Goal: Transaction & Acquisition: Book appointment/travel/reservation

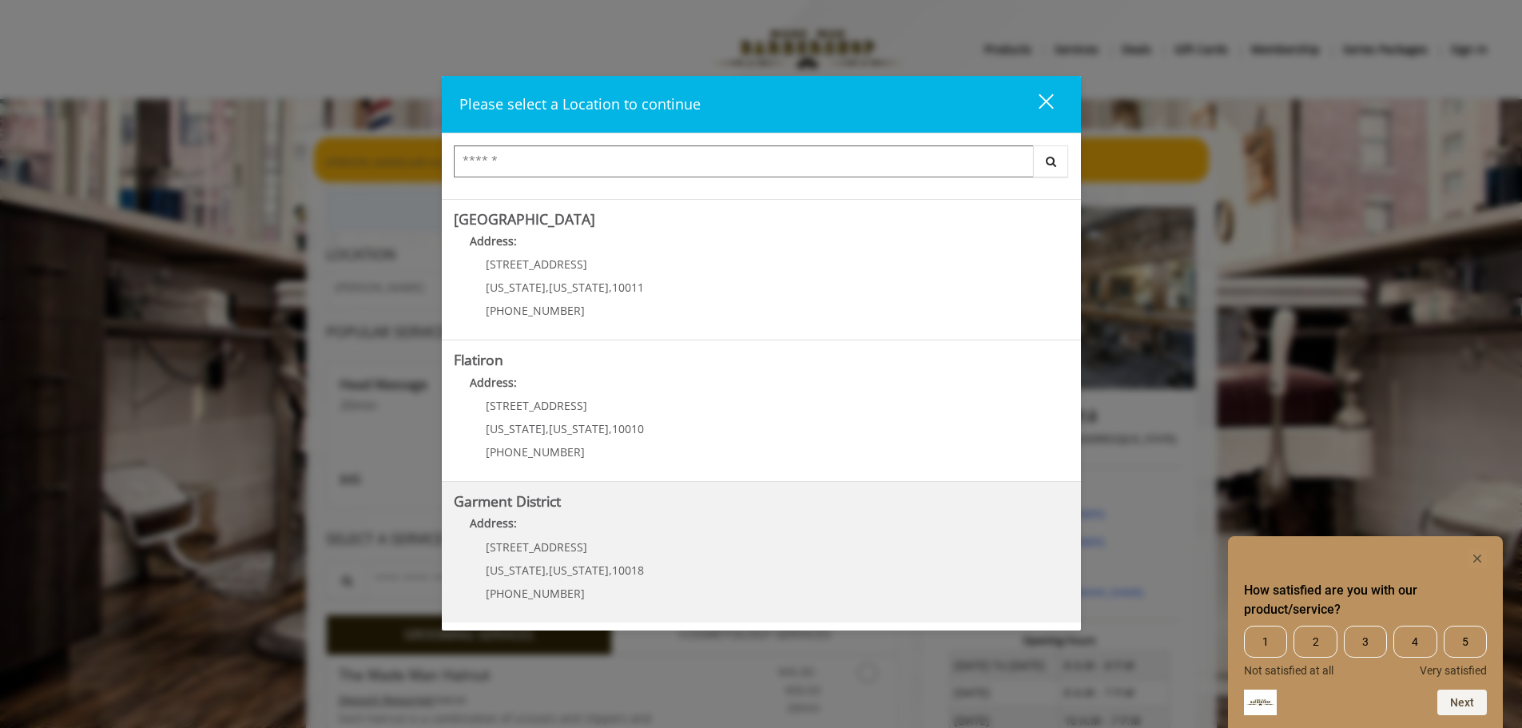
scroll to position [13, 0]
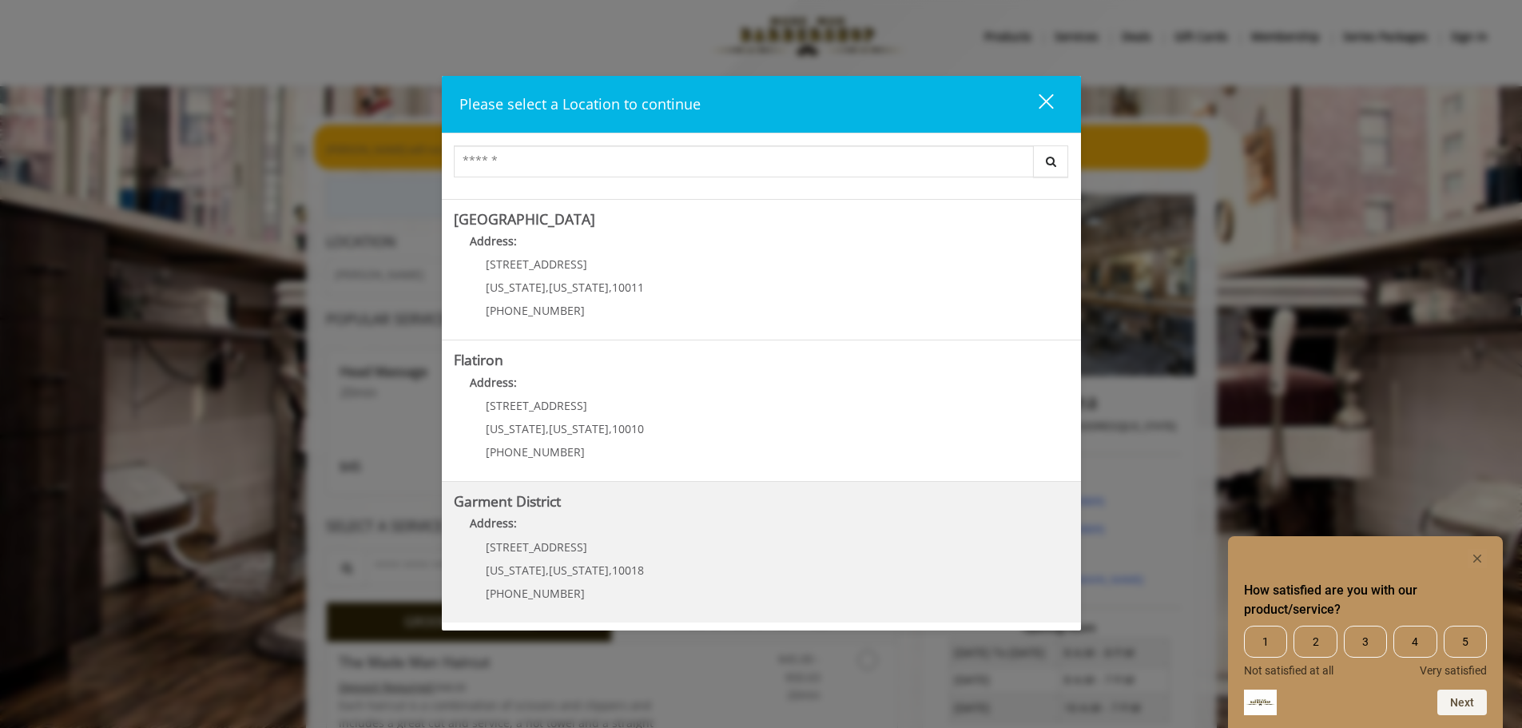
click at [619, 541] on p "1400 Broadway" at bounding box center [565, 547] width 158 height 12
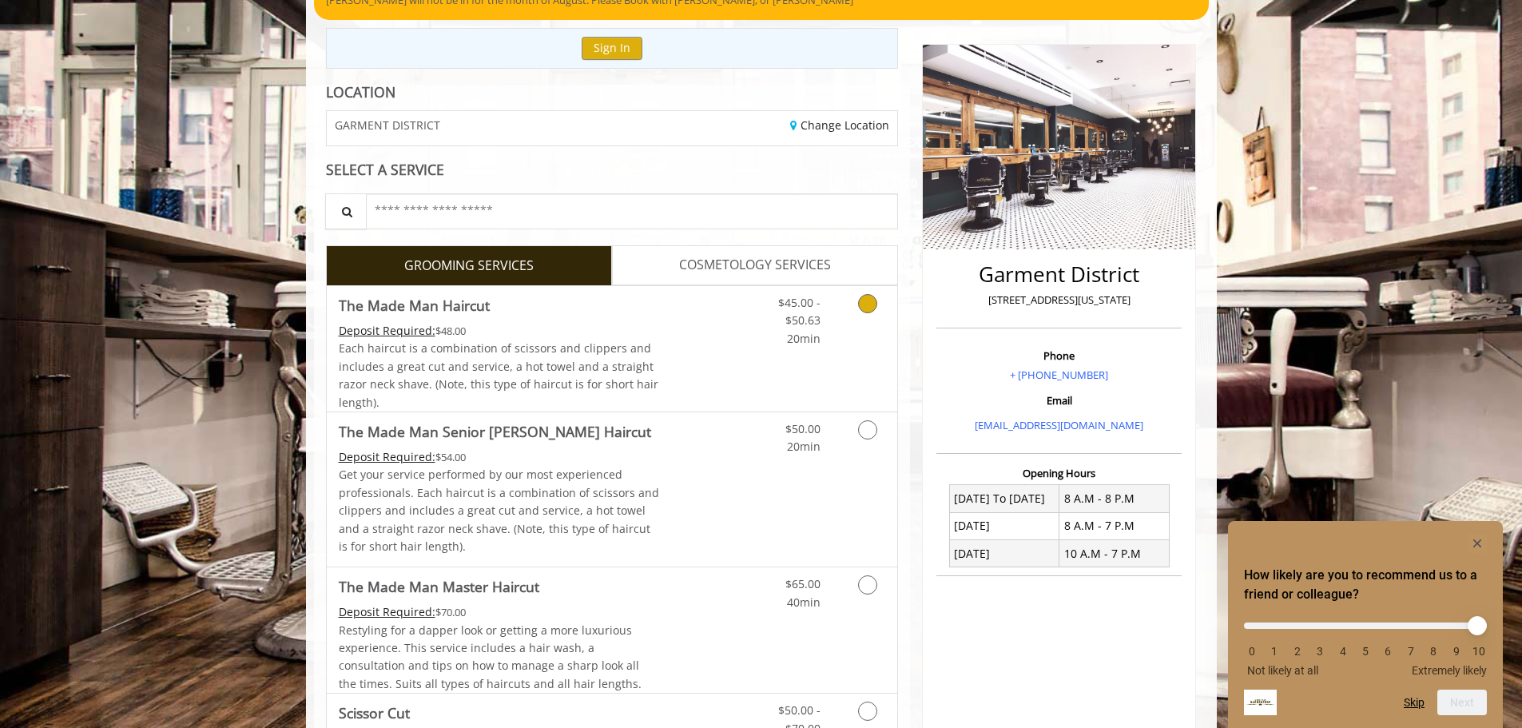
scroll to position [161, 0]
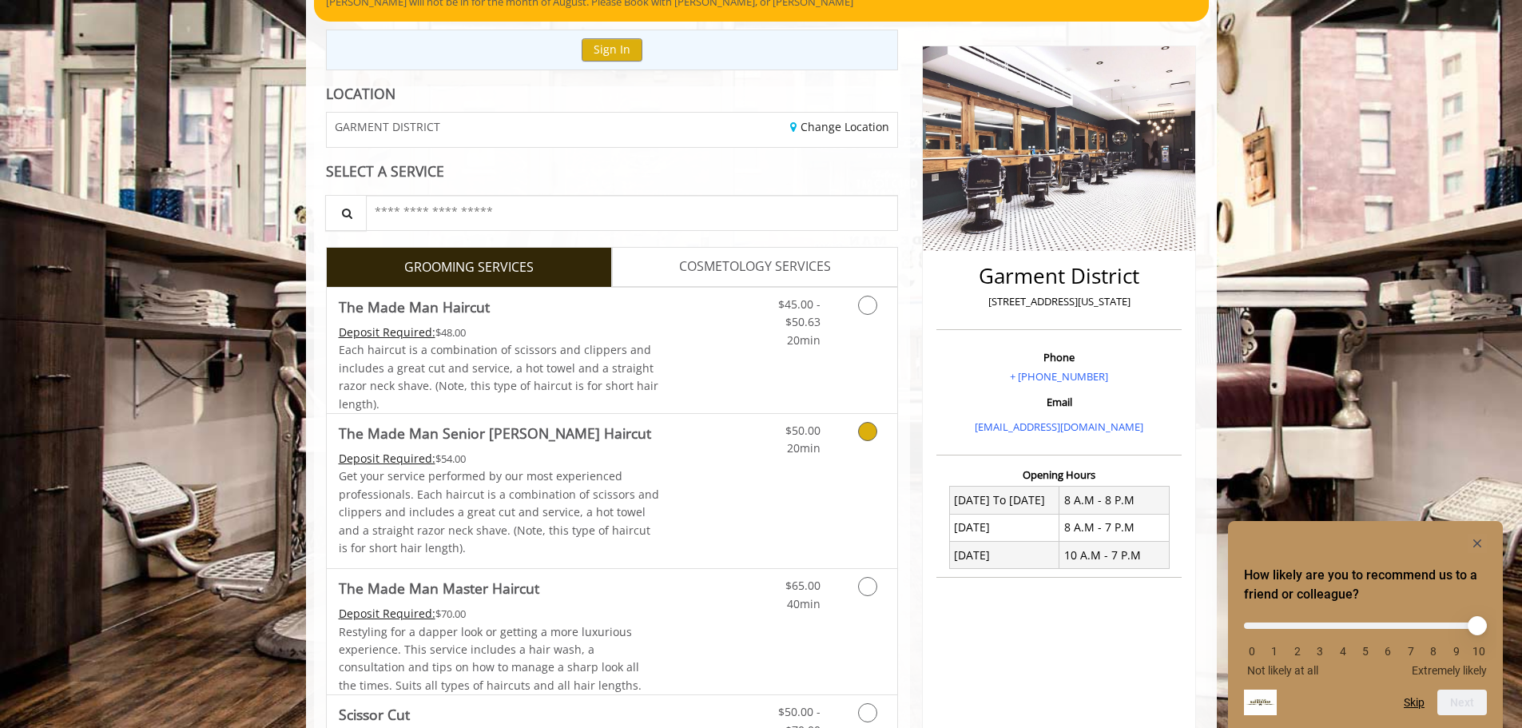
click at [875, 428] on icon "Grooming services" at bounding box center [867, 431] width 19 height 19
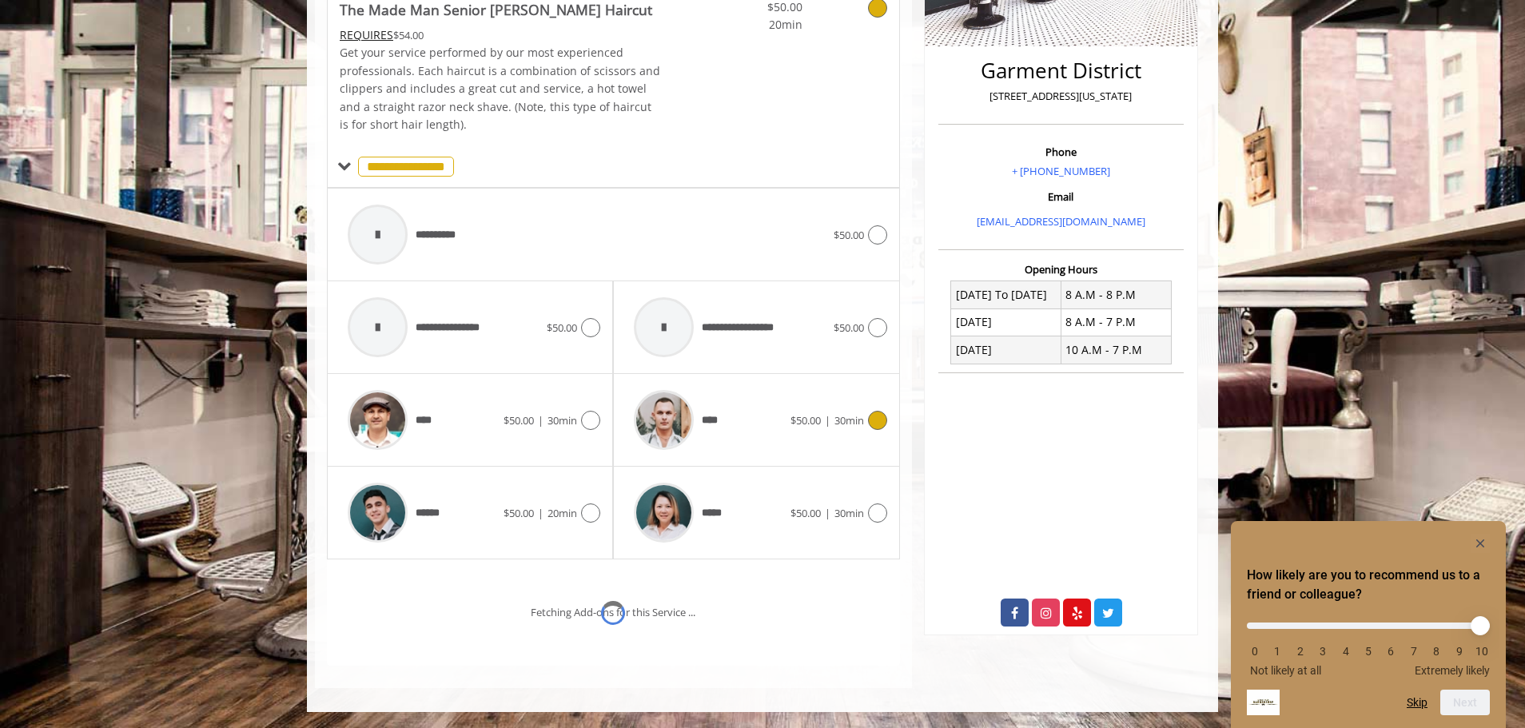
scroll to position [434, 0]
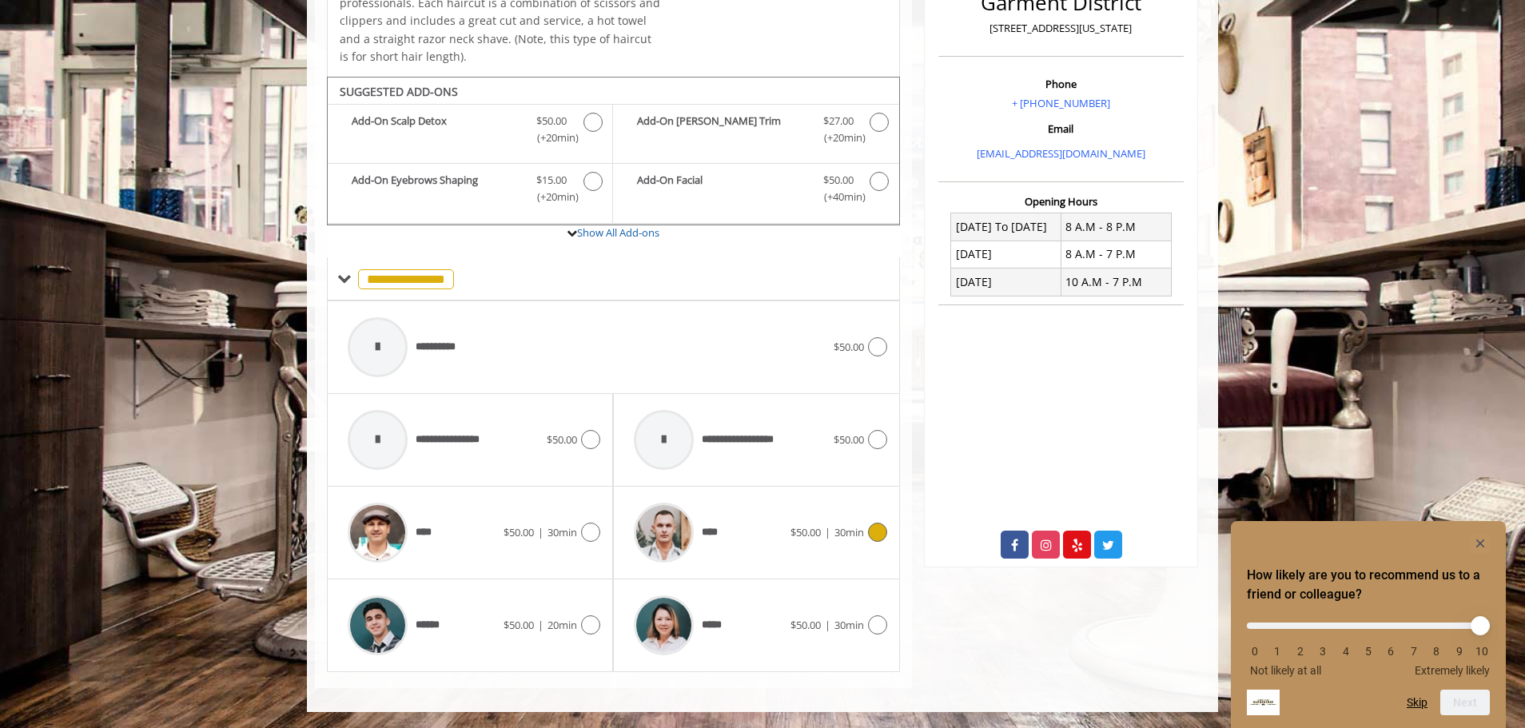
click at [872, 530] on icon at bounding box center [877, 532] width 19 height 19
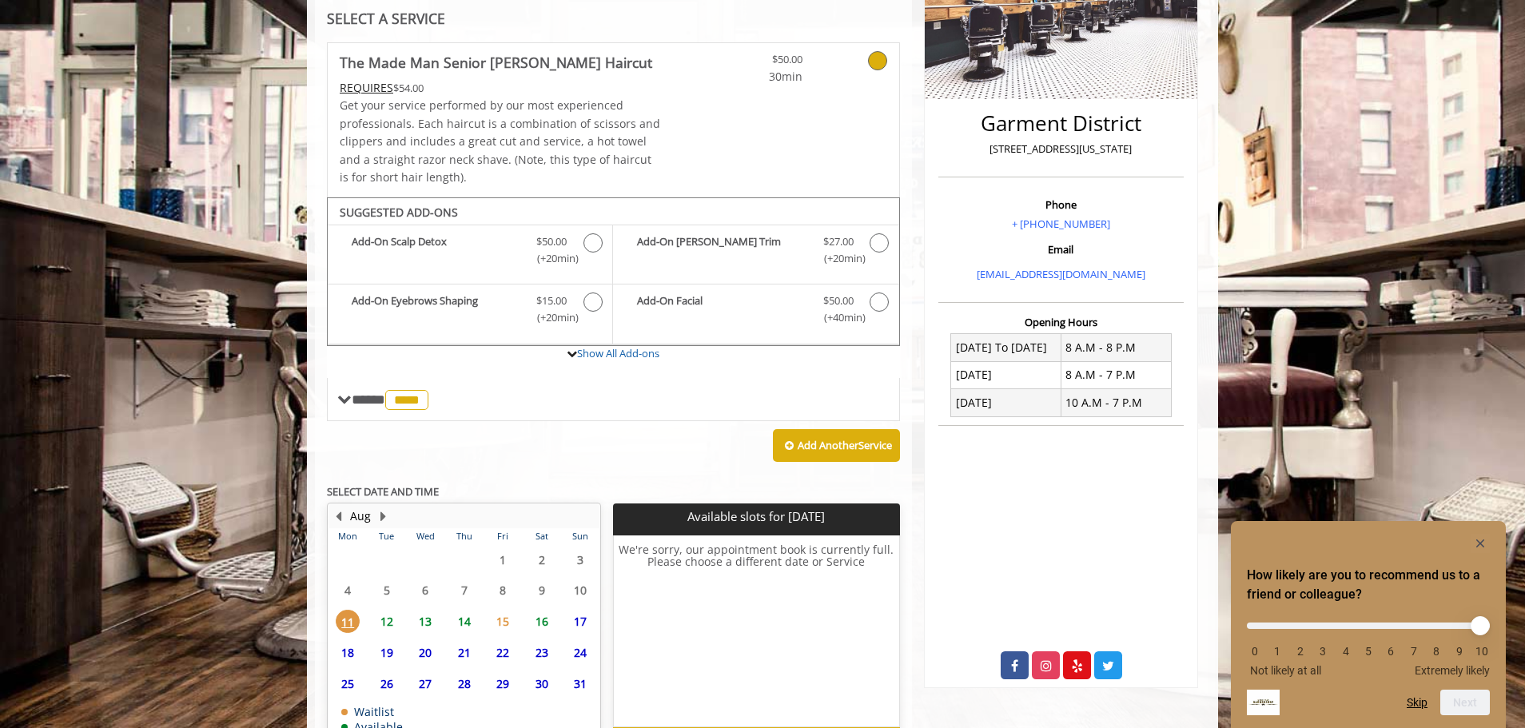
scroll to position [416, 0]
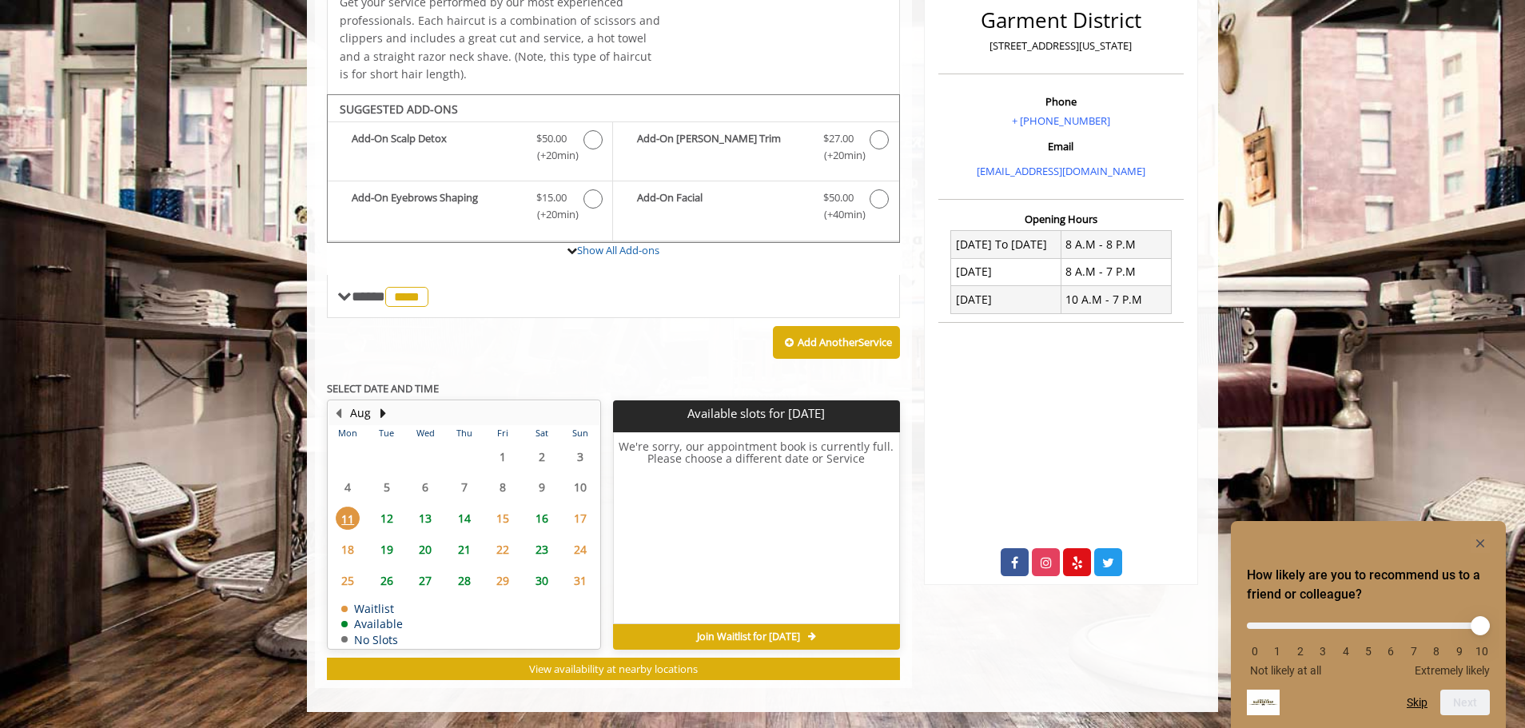
click at [466, 517] on span "14" at bounding box center [464, 518] width 24 height 23
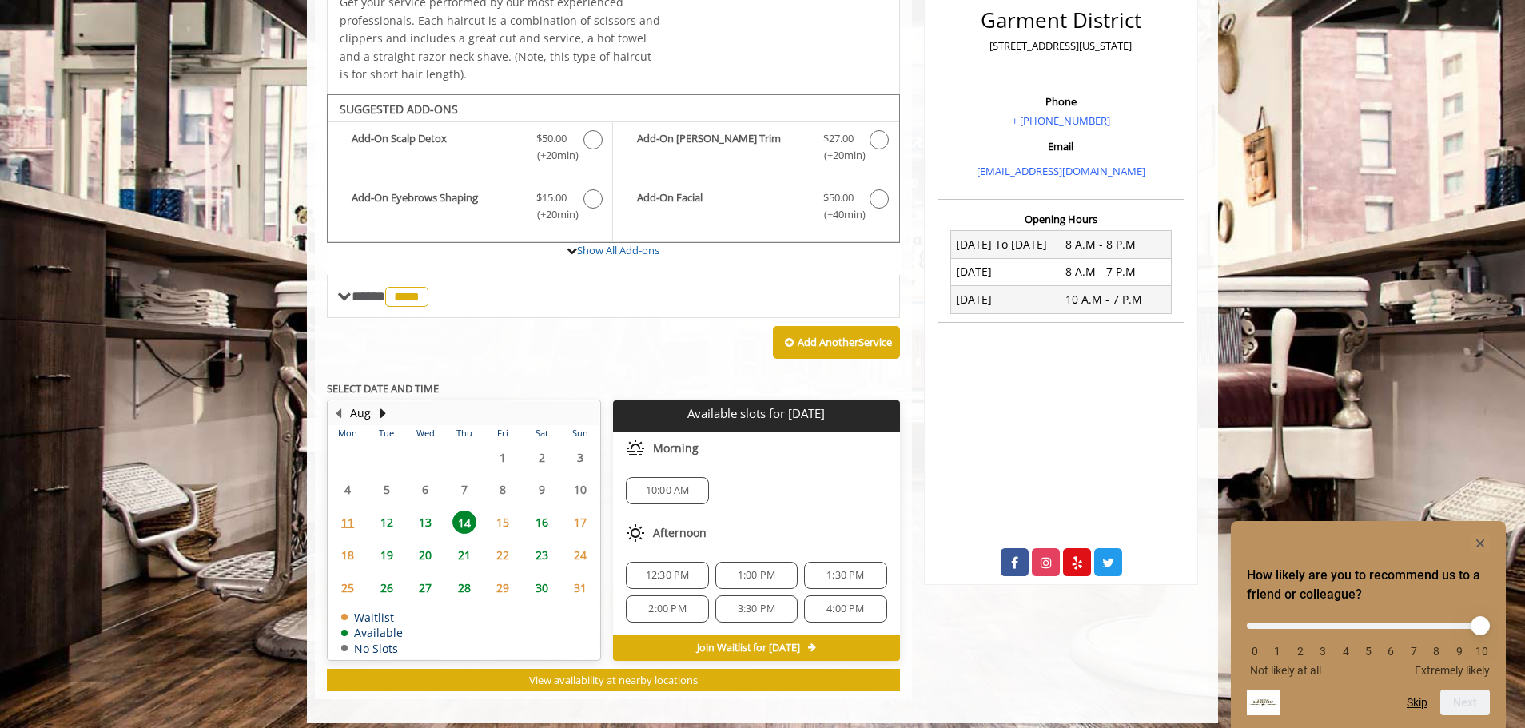
scroll to position [428, 0]
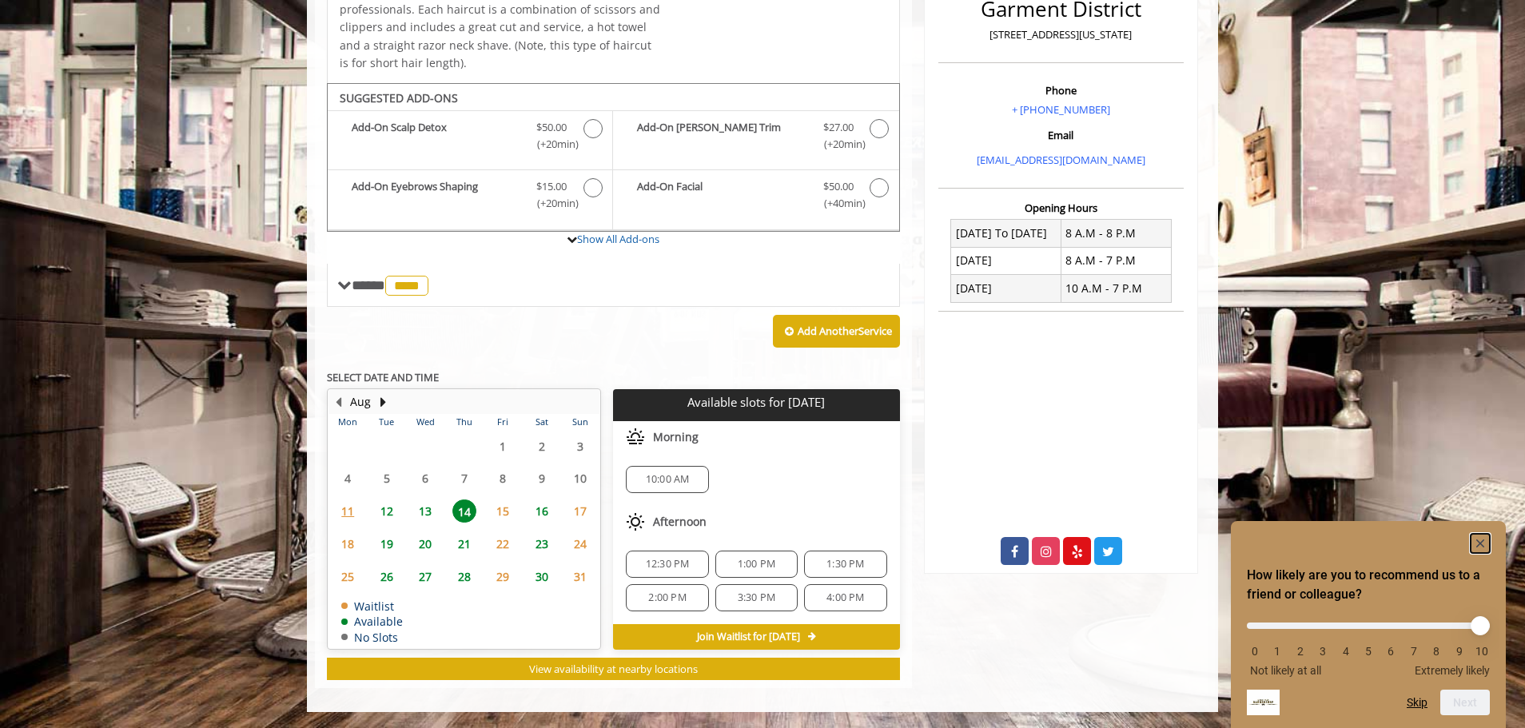
click at [1477, 544] on icon "Hide survey" at bounding box center [1480, 543] width 8 height 8
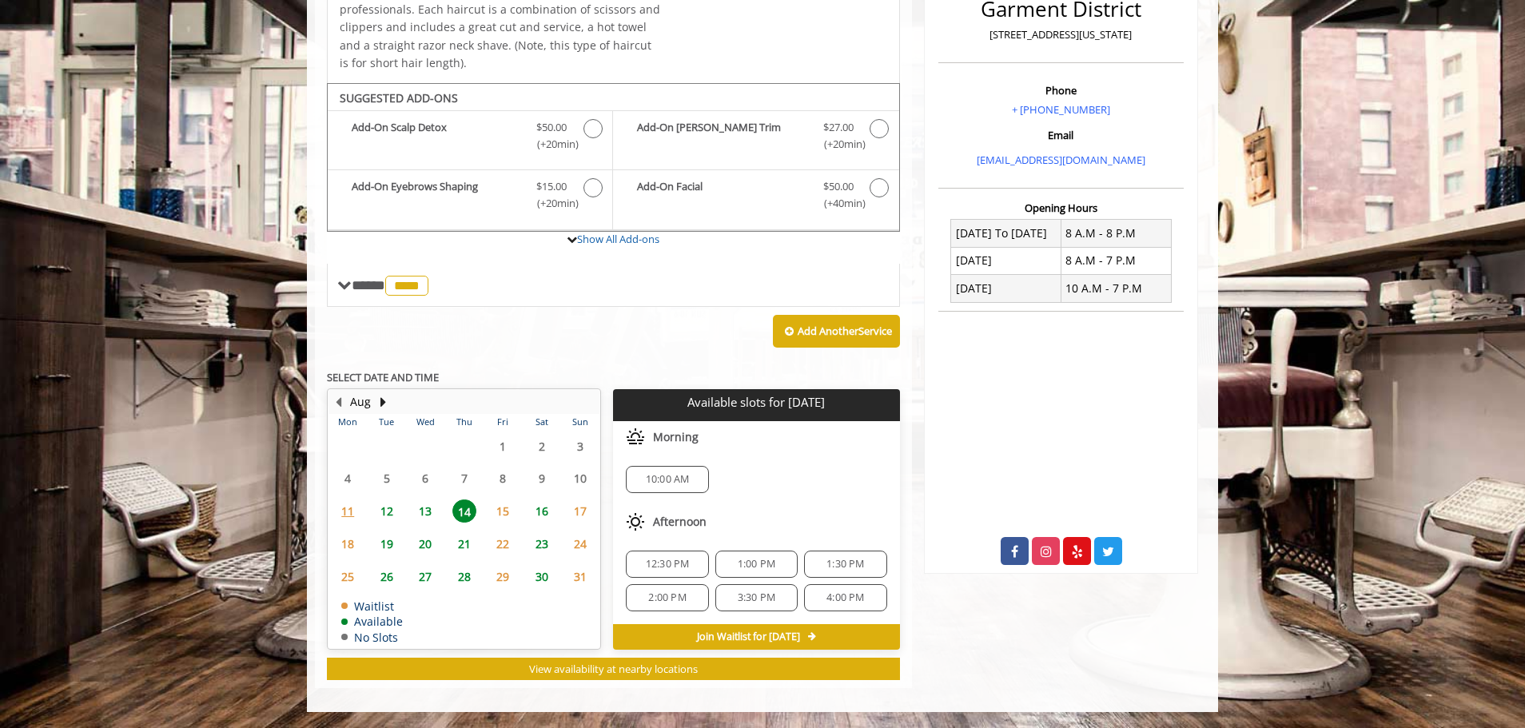
click at [384, 509] on span "12" at bounding box center [387, 510] width 24 height 23
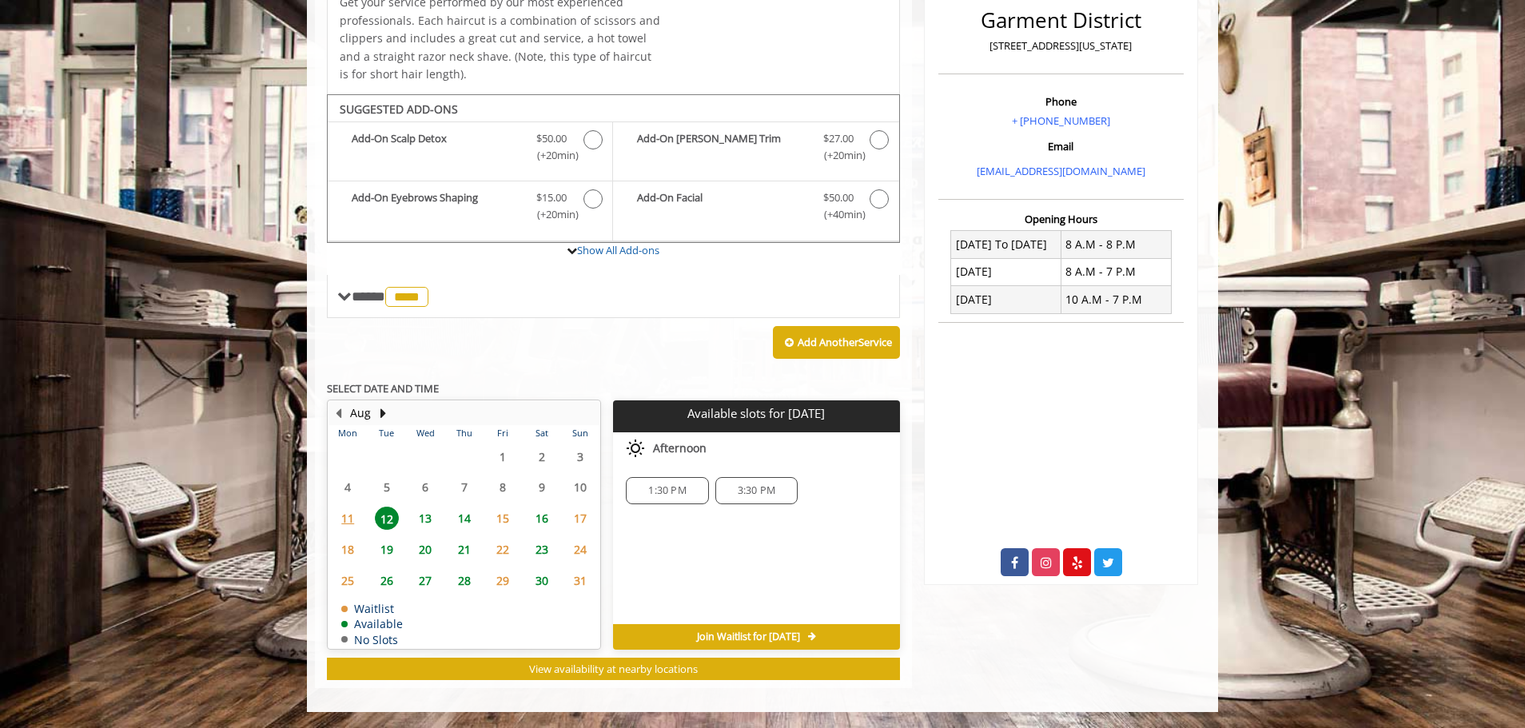
click at [421, 521] on span "13" at bounding box center [425, 518] width 24 height 23
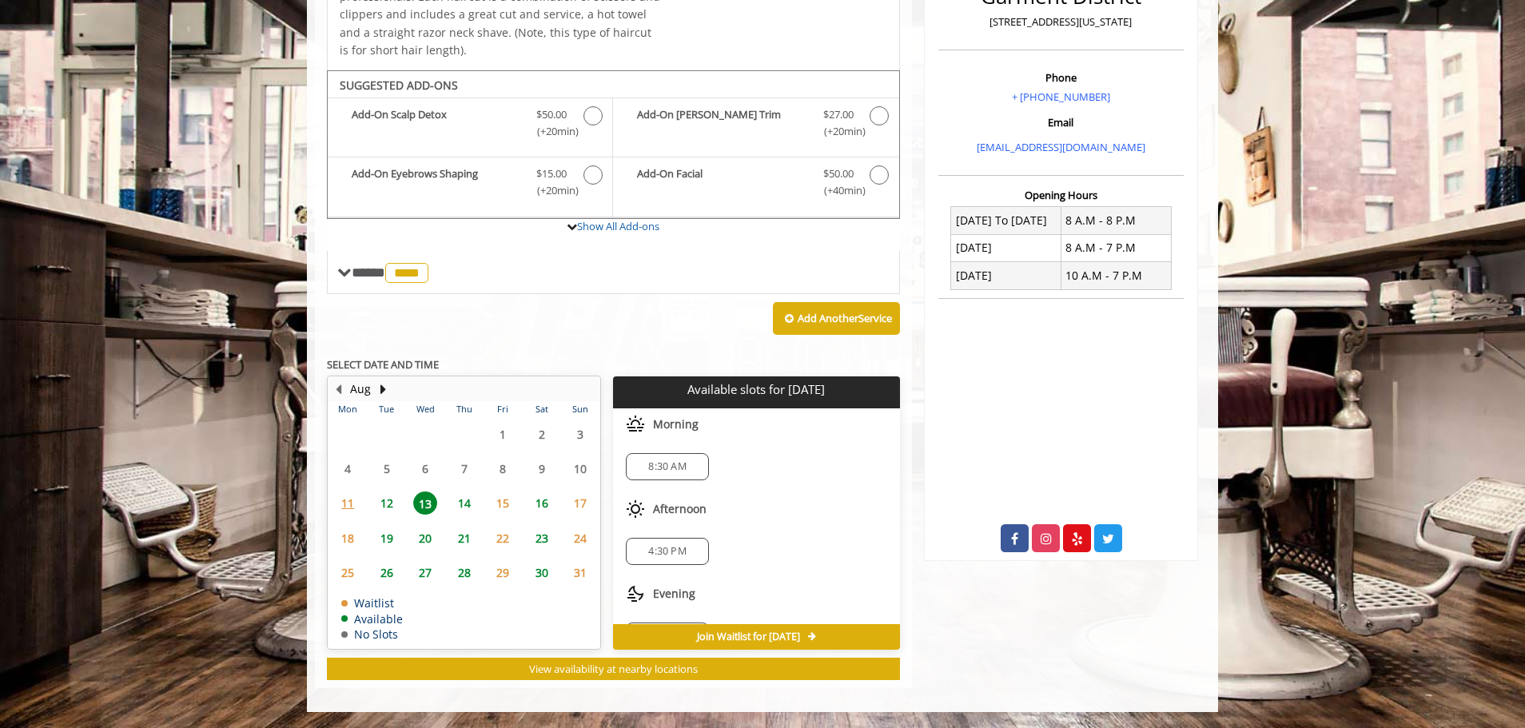
scroll to position [38, 0]
click at [460, 506] on span "14" at bounding box center [464, 502] width 24 height 23
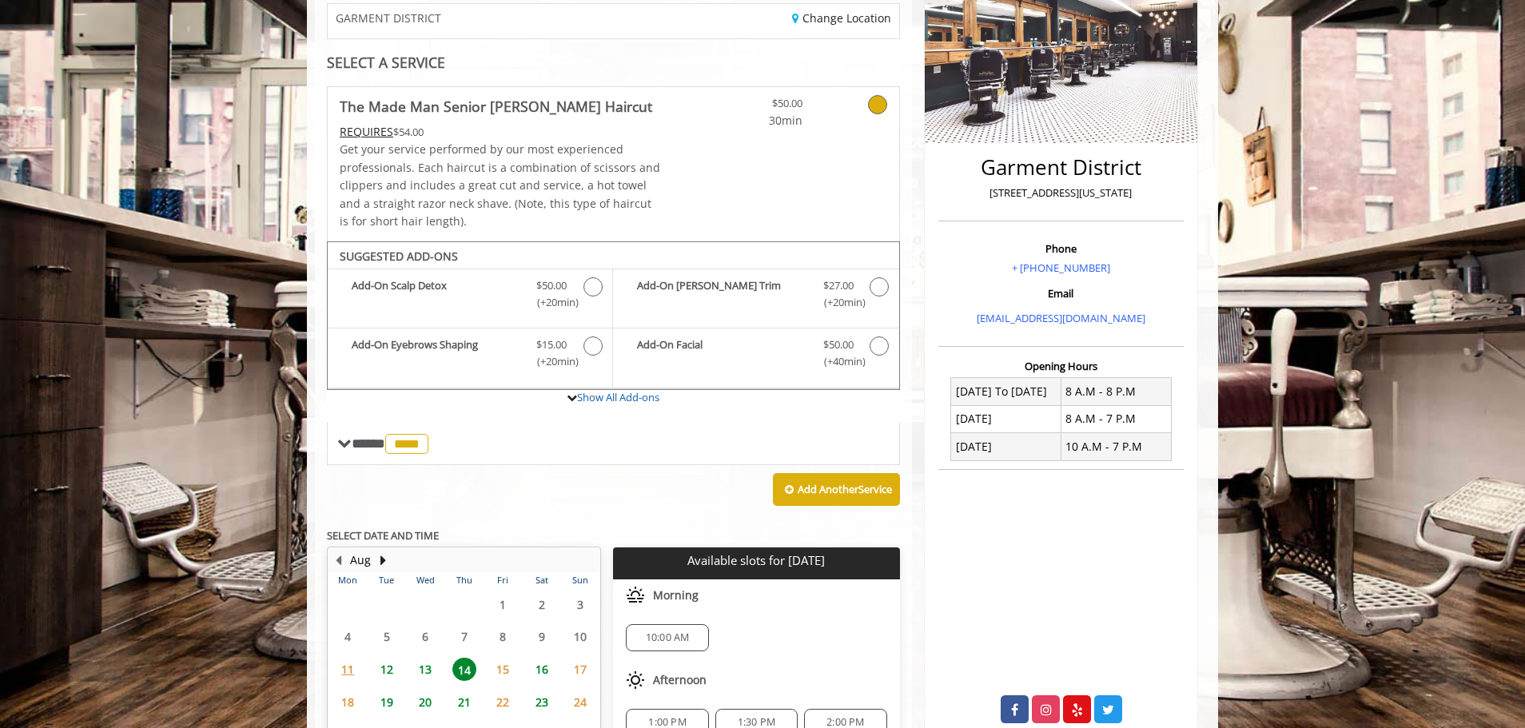
scroll to position [269, 0]
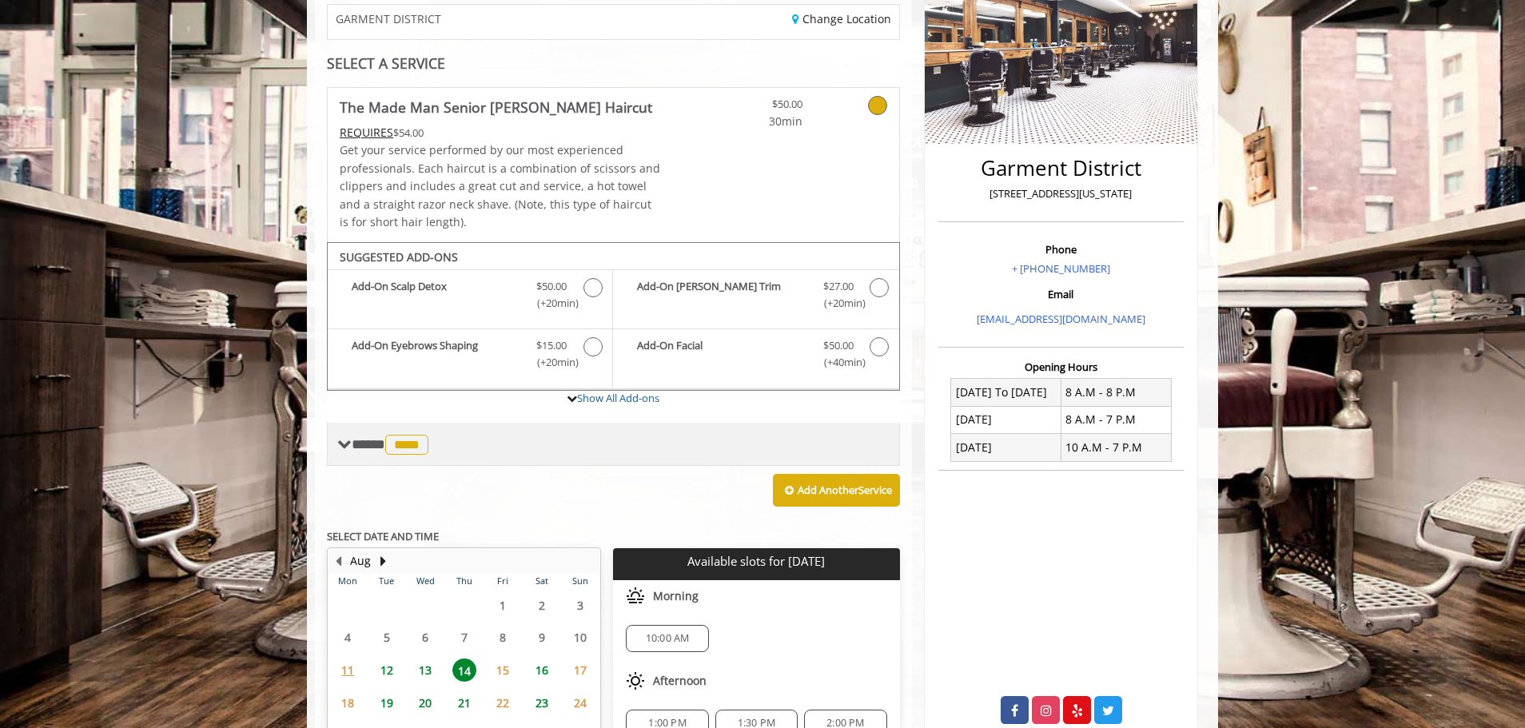
click at [350, 443] on span at bounding box center [344, 444] width 14 height 14
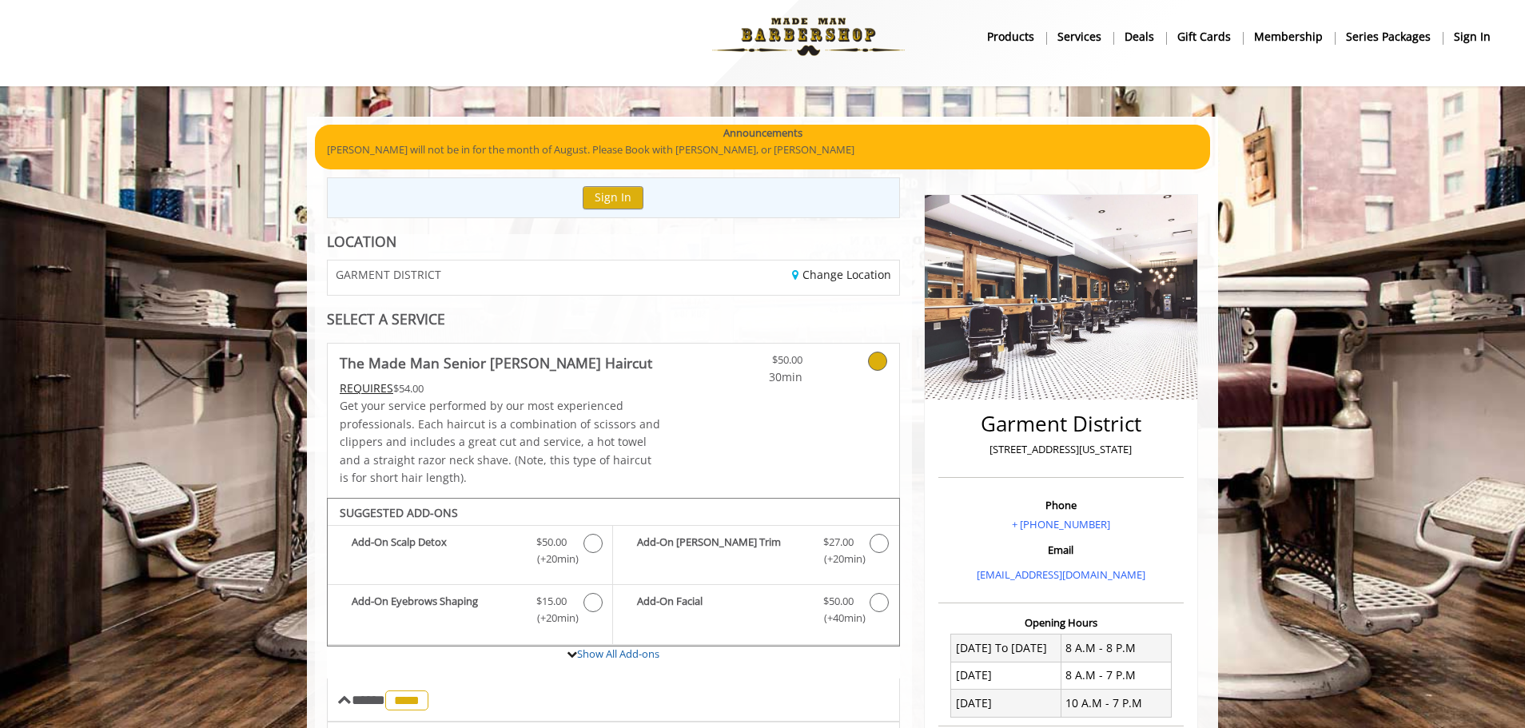
scroll to position [12, 0]
